Goal: Task Accomplishment & Management: Manage account settings

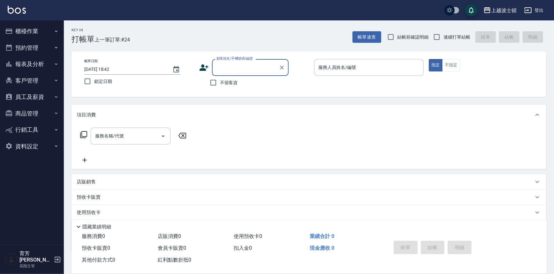
click at [41, 58] on button "報表及分析" at bounding box center [32, 64] width 59 height 17
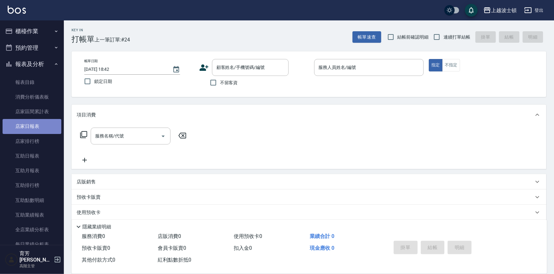
click at [32, 124] on link "店家日報表" at bounding box center [32, 126] width 59 height 15
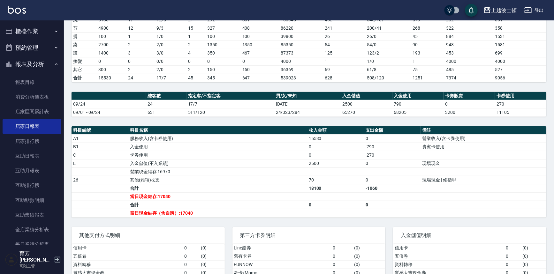
scroll to position [123, 0]
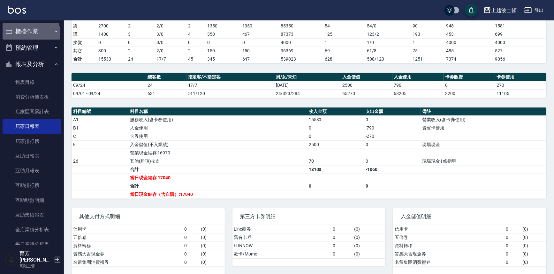
click at [30, 33] on button "櫃檯作業" at bounding box center [32, 31] width 59 height 17
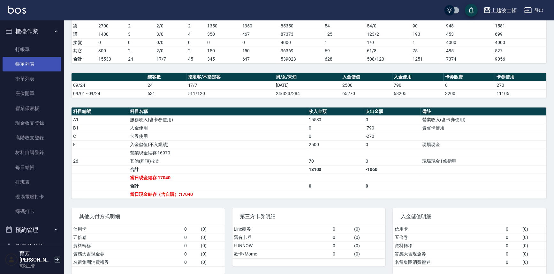
click at [32, 65] on link "帳單列表" at bounding box center [32, 64] width 59 height 15
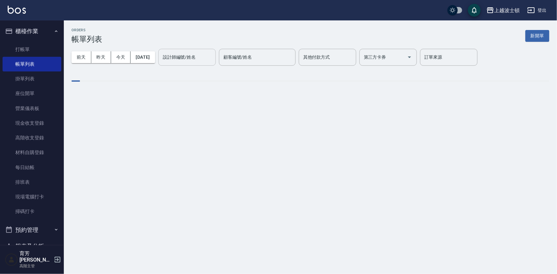
click at [193, 57] on div "設計師編號/姓名 設計師編號/姓名" at bounding box center [186, 57] width 57 height 17
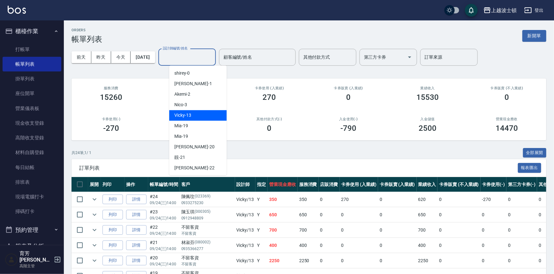
click at [192, 118] on div "Vicky -13" at bounding box center [197, 115] width 57 height 11
type input "Vicky-13"
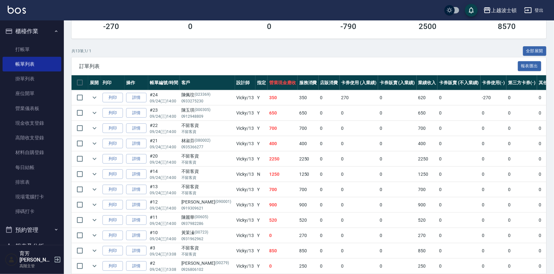
scroll to position [110, 0]
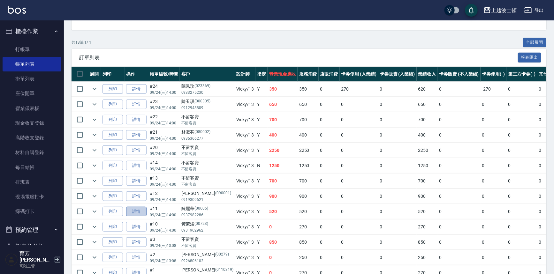
click at [129, 210] on link "詳情" at bounding box center [136, 212] width 20 height 10
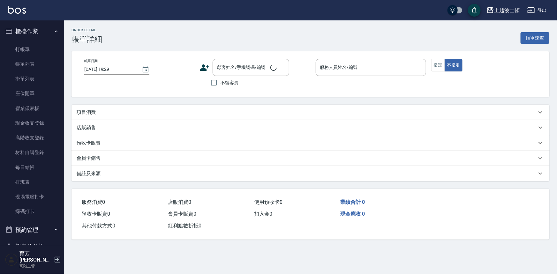
type input "[DATE] 14:00"
type input "Vicky-13"
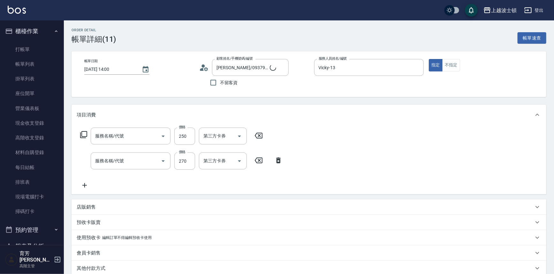
type input "[PERSON_NAME]/0937982286/00605"
type input "剪髮(305)"
type input "洗髮(205)"
click at [189, 138] on input "250" at bounding box center [184, 136] width 21 height 17
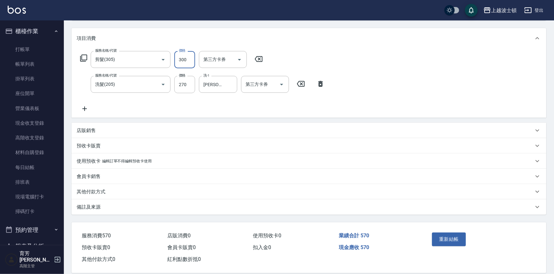
scroll to position [77, 0]
type input "300"
click at [448, 237] on button "重新結帳" at bounding box center [449, 238] width 34 height 13
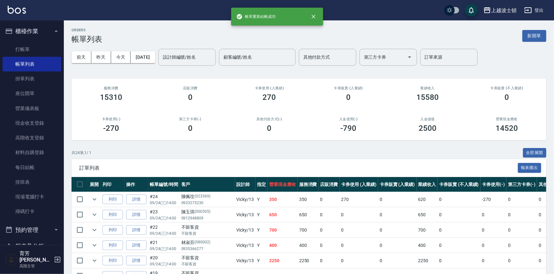
click at [19, 31] on button "櫃檯作業" at bounding box center [32, 31] width 59 height 17
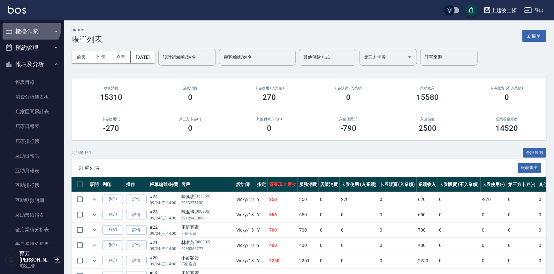
click at [28, 26] on button "櫃檯作業" at bounding box center [32, 31] width 59 height 17
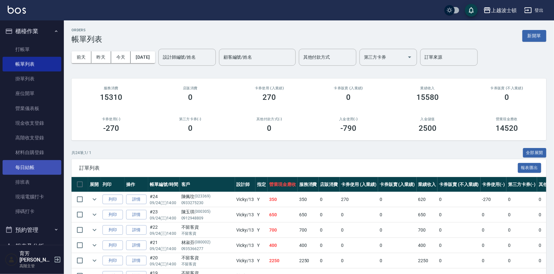
click at [28, 165] on link "每日結帳" at bounding box center [32, 167] width 59 height 15
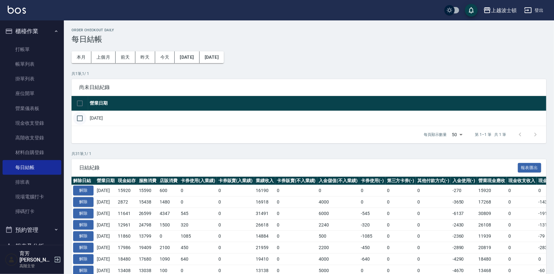
click at [77, 116] on input "checkbox" at bounding box center [79, 118] width 13 height 13
checkbox input "true"
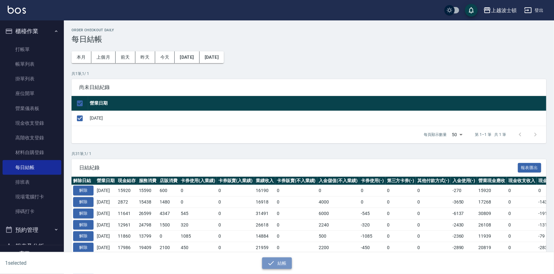
click at [272, 261] on icon "button" at bounding box center [271, 263] width 8 height 8
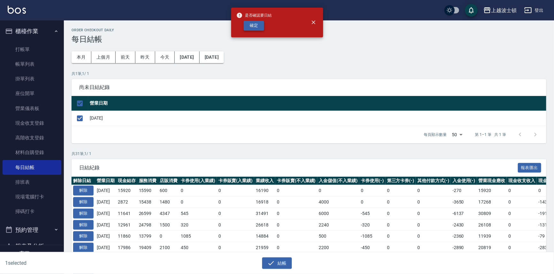
click at [262, 30] on button "確定" at bounding box center [253, 26] width 20 height 10
click at [259, 26] on div "確定" at bounding box center [254, 26] width 36 height 10
checkbox input "false"
